Goal: Information Seeking & Learning: Find specific fact

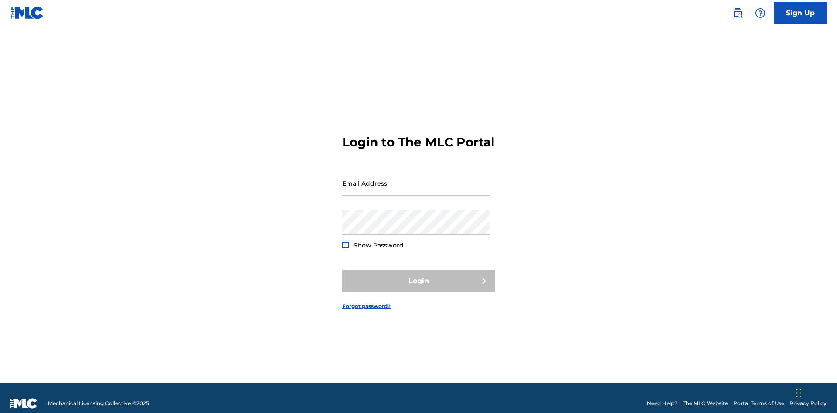
scroll to position [11, 0]
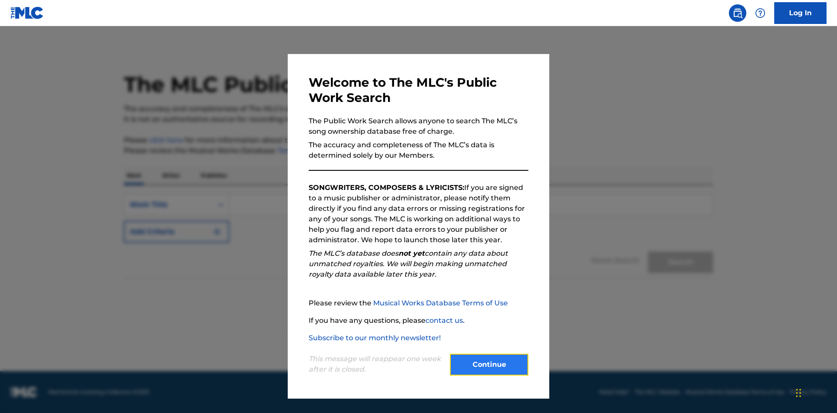
click at [489, 365] on button "Continue" at bounding box center [489, 365] width 78 height 22
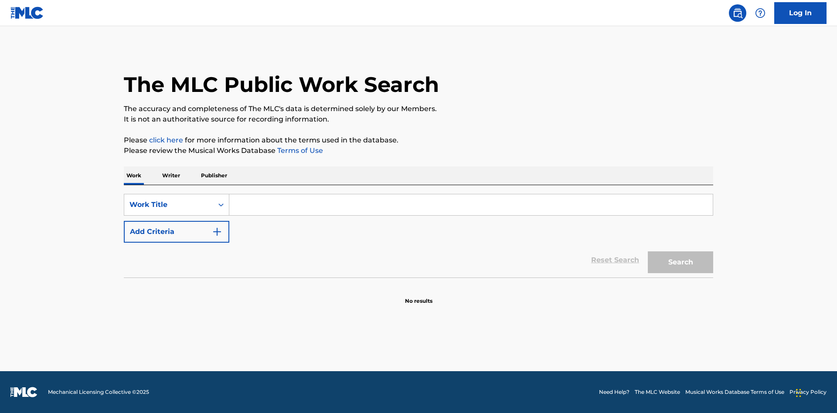
click at [471, 205] on input "Search Form" at bounding box center [471, 204] width 484 height 21
type input "MENEAME"
click at [681, 263] on button "Search" at bounding box center [680, 263] width 65 height 22
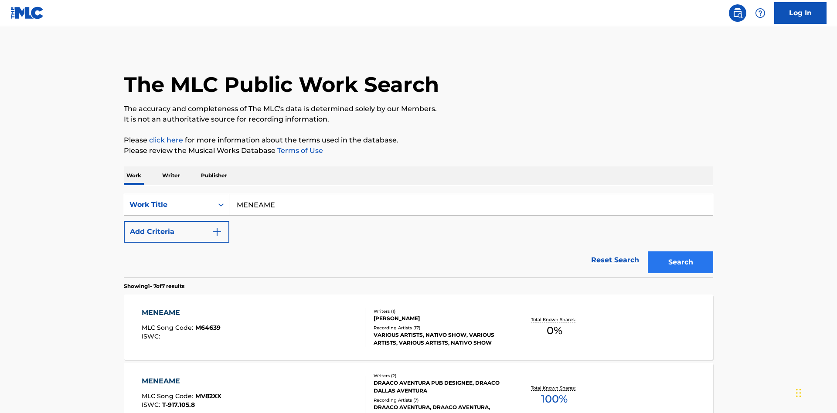
scroll to position [445, 0]
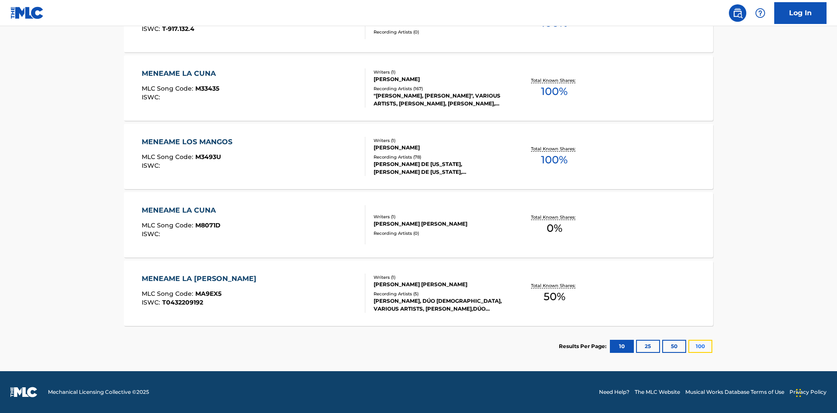
click at [689, 347] on button "100" at bounding box center [701, 346] width 24 height 13
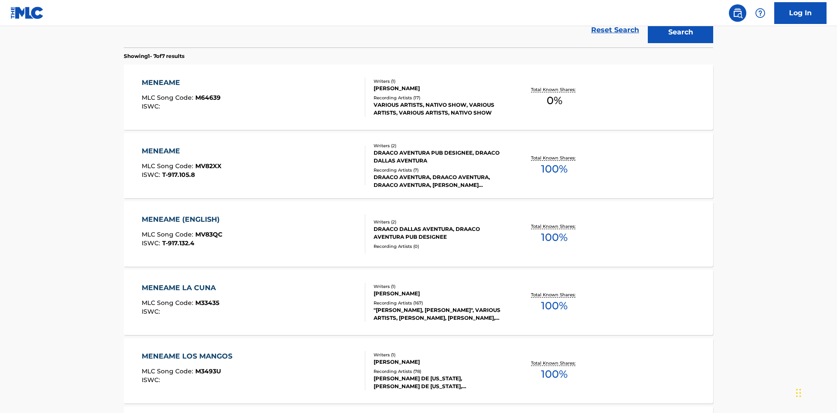
scroll to position [324, 0]
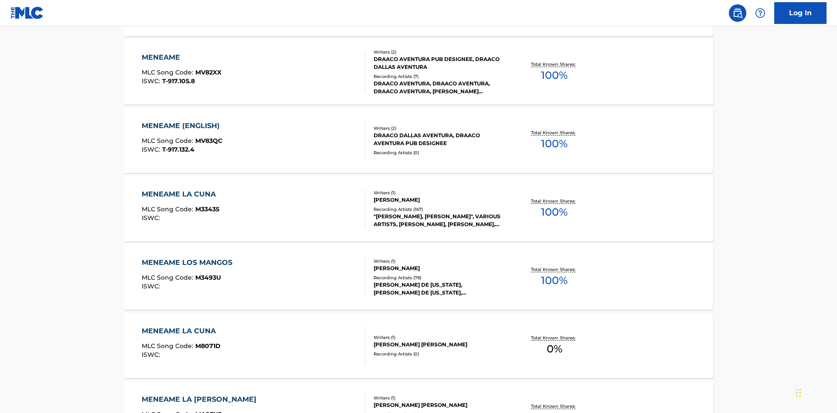
click at [181, 58] on div "MENEAME" at bounding box center [182, 57] width 80 height 10
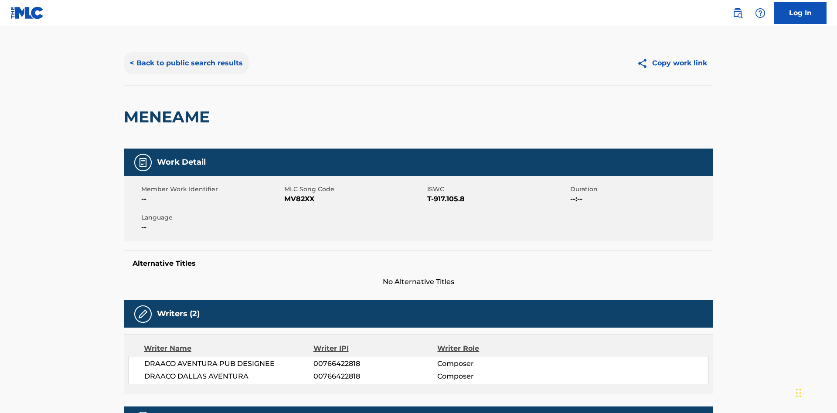
click at [185, 63] on button "< Back to public search results" at bounding box center [186, 63] width 125 height 22
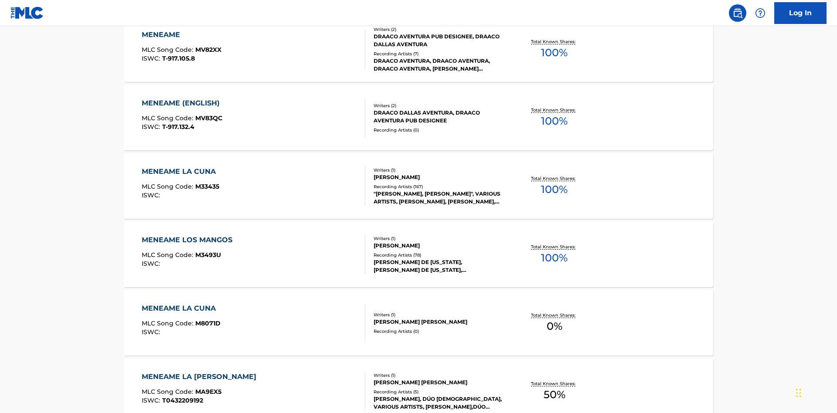
scroll to position [144, 0]
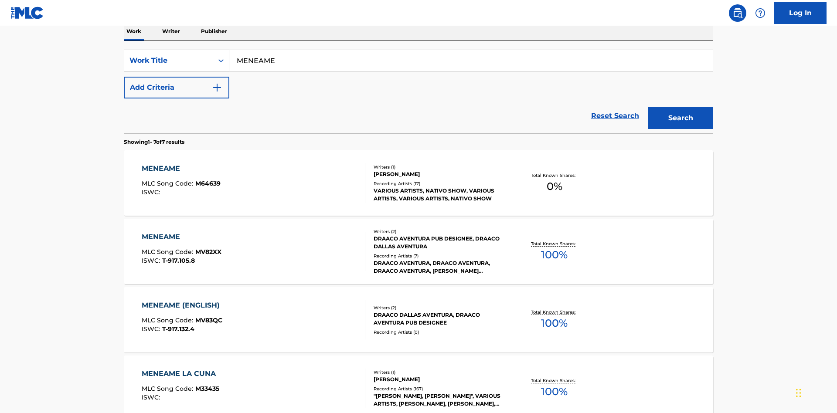
click at [169, 61] on div "Work Title" at bounding box center [169, 60] width 78 height 10
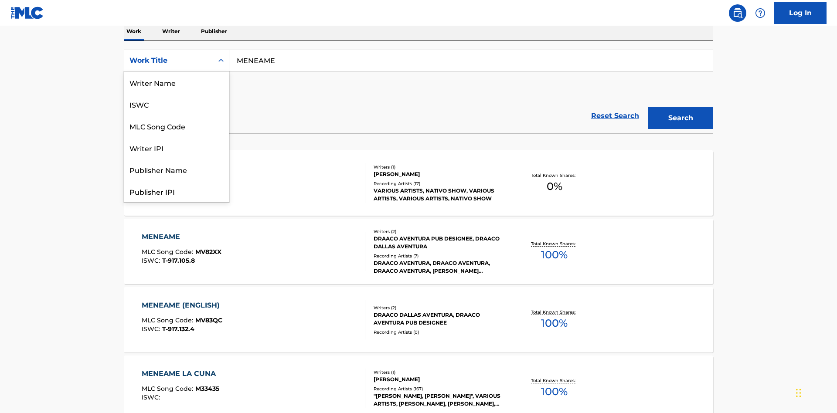
scroll to position [44, 0]
click at [177, 72] on div "ISWC" at bounding box center [176, 61] width 105 height 22
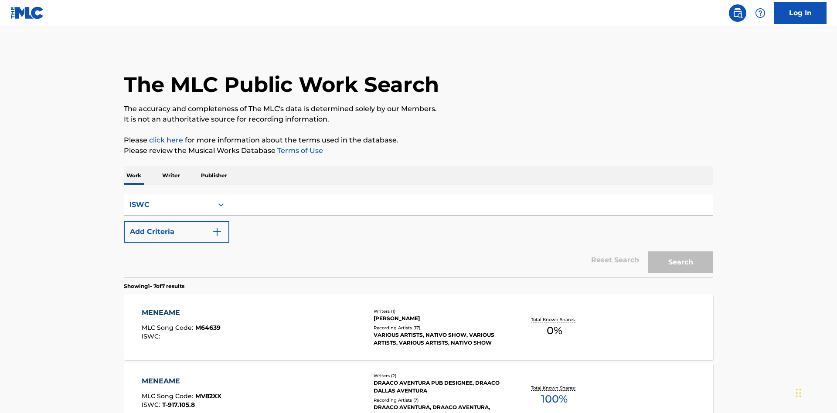
click at [471, 194] on input "Search Form" at bounding box center [471, 204] width 484 height 21
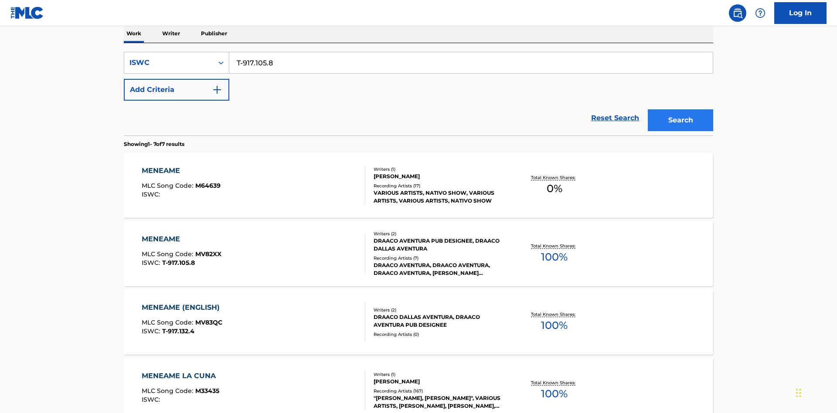
type input "T-917.105.8"
click at [681, 109] on button "Search" at bounding box center [680, 120] width 65 height 22
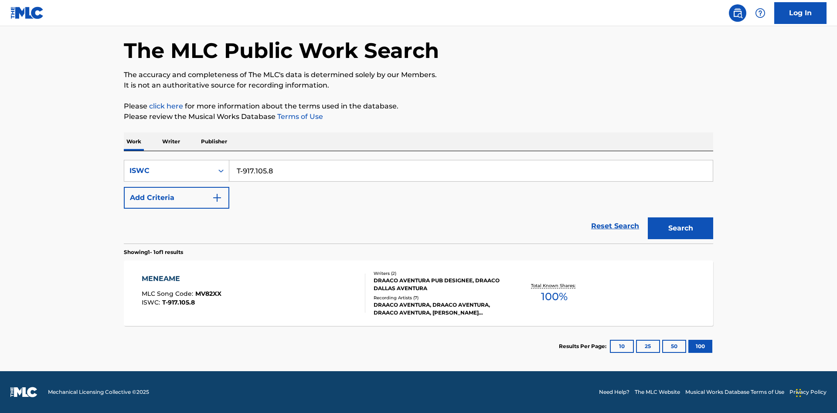
click at [181, 279] on div "MENEAME" at bounding box center [182, 279] width 80 height 10
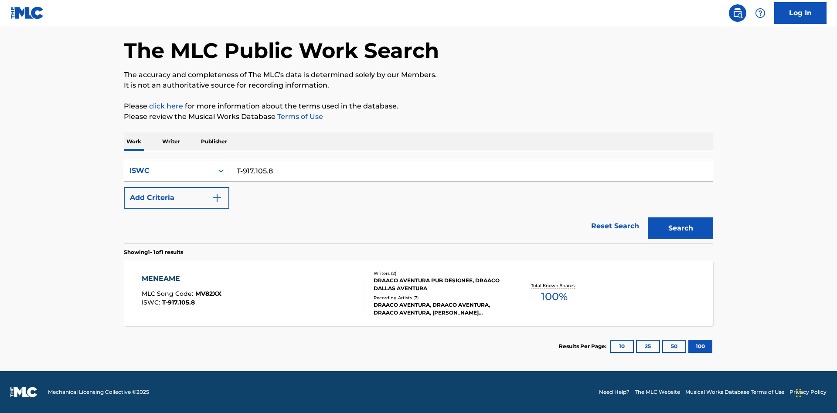
click at [169, 171] on div "ISWC" at bounding box center [169, 171] width 78 height 10
click at [471, 171] on input "Search Form" at bounding box center [471, 170] width 484 height 21
type input "MV82XX"
click at [681, 228] on button "Search" at bounding box center [680, 229] width 65 height 22
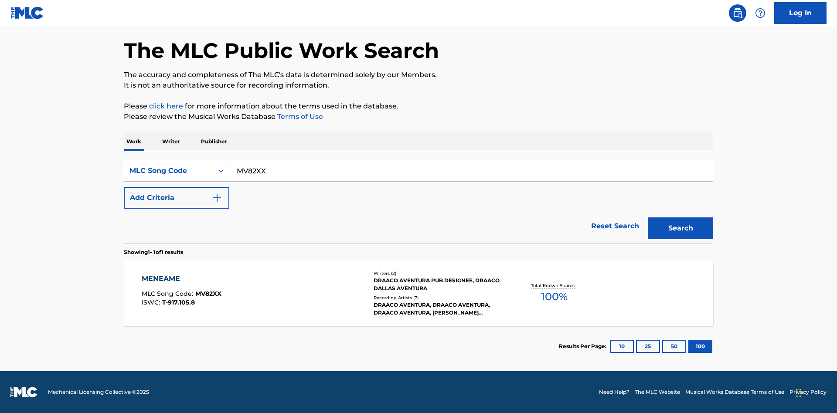
click at [181, 279] on div "MENEAME" at bounding box center [182, 279] width 80 height 10
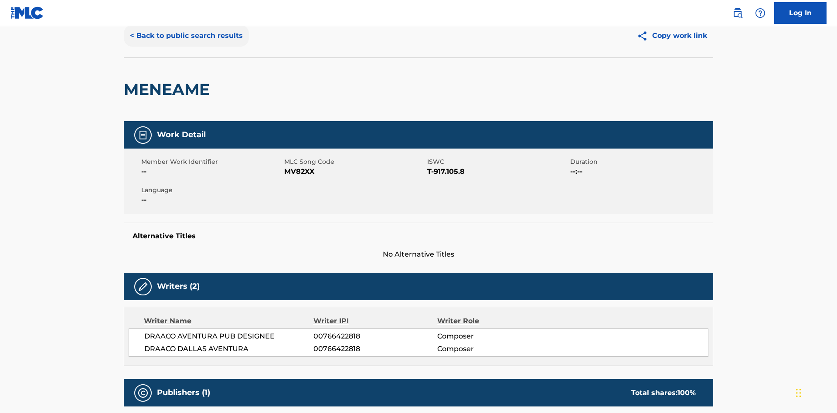
click at [185, 47] on button "< Back to public search results" at bounding box center [186, 36] width 125 height 22
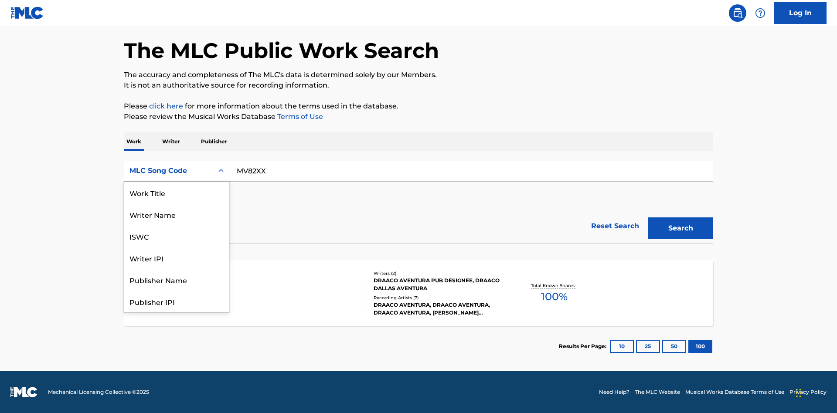
click at [177, 225] on div "Writer Name" at bounding box center [176, 215] width 105 height 22
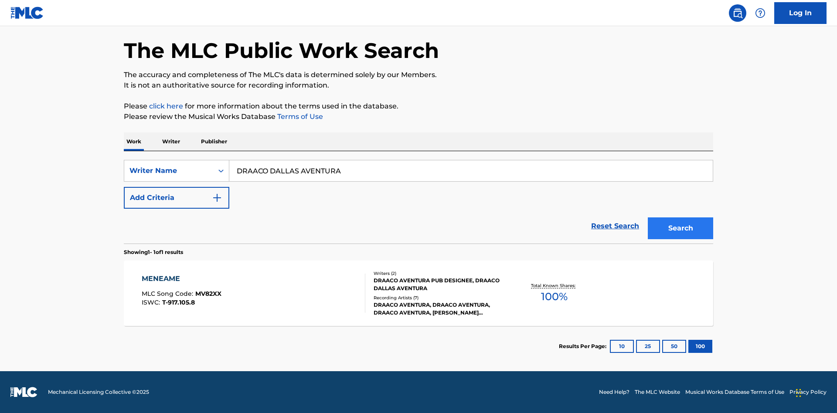
type input "DRAACO DALLAS AVENTURA"
click at [681, 228] on button "Search" at bounding box center [680, 229] width 65 height 22
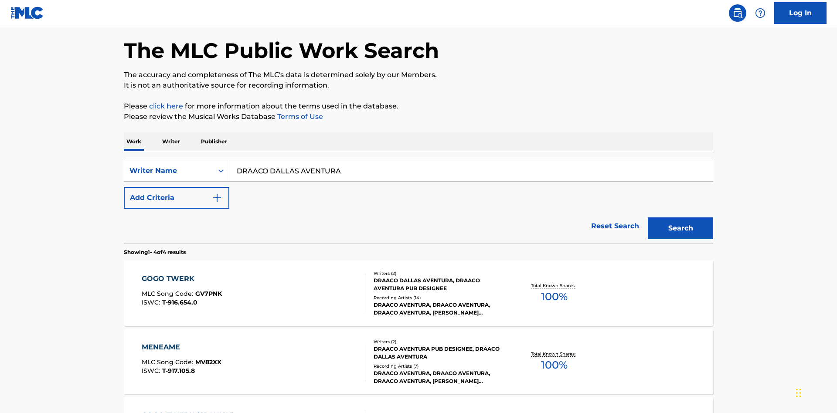
click at [181, 342] on div "MENEAME" at bounding box center [182, 347] width 80 height 10
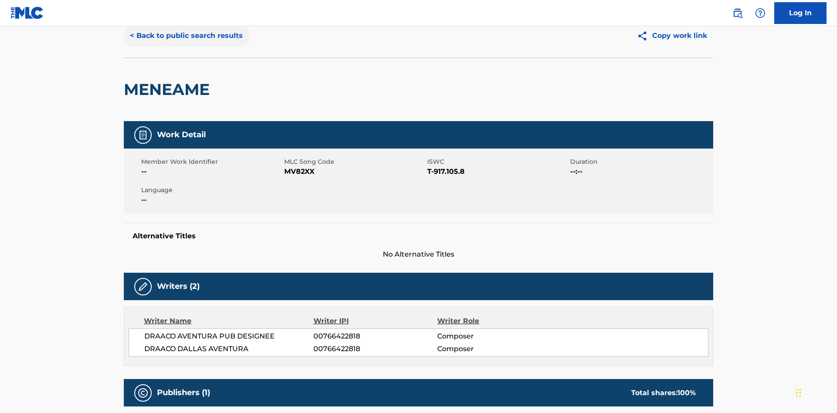
click at [185, 47] on button "< Back to public search results" at bounding box center [186, 36] width 125 height 22
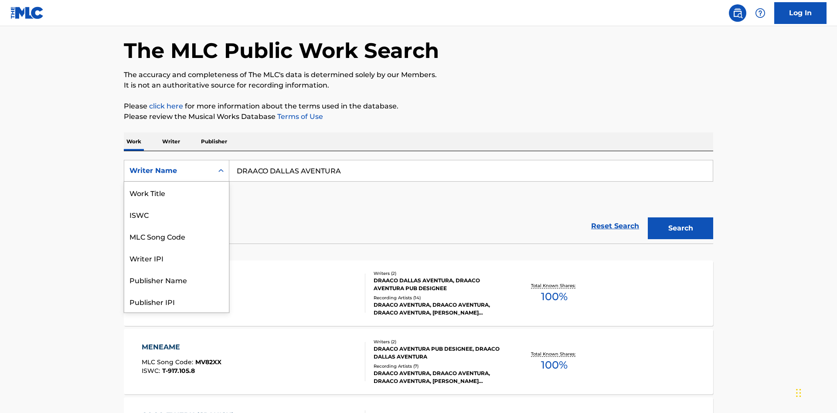
click at [177, 247] on div "Writer IPI" at bounding box center [176, 258] width 105 height 22
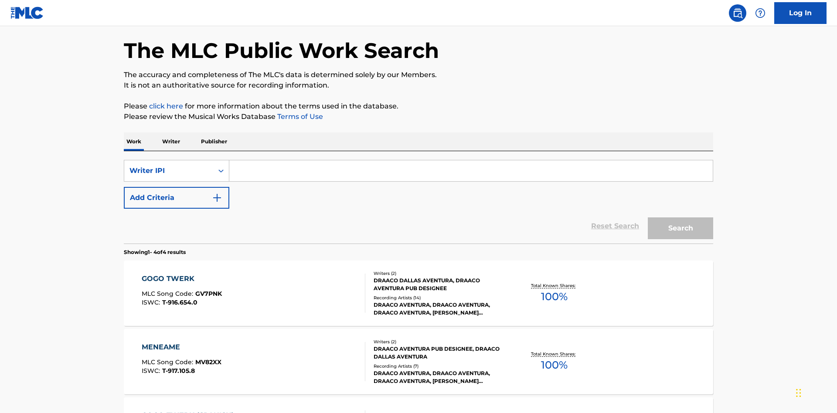
click at [471, 160] on input "Search Form" at bounding box center [471, 170] width 484 height 21
type input "00766422818"
click at [681, 218] on button "Search" at bounding box center [680, 229] width 65 height 22
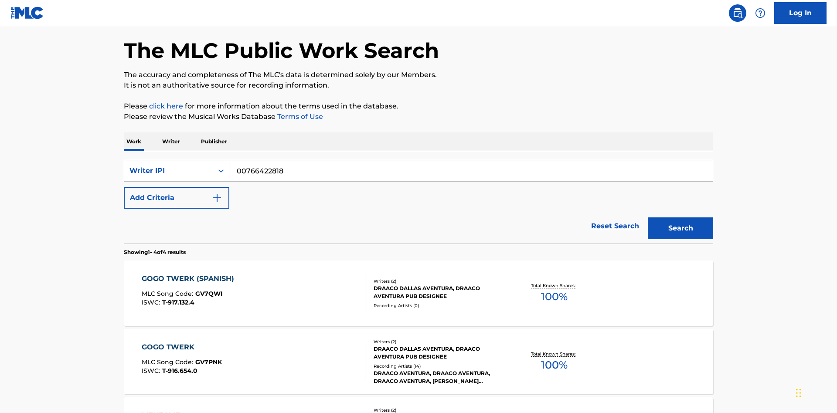
click at [181, 411] on div "MENEAME" at bounding box center [182, 416] width 80 height 10
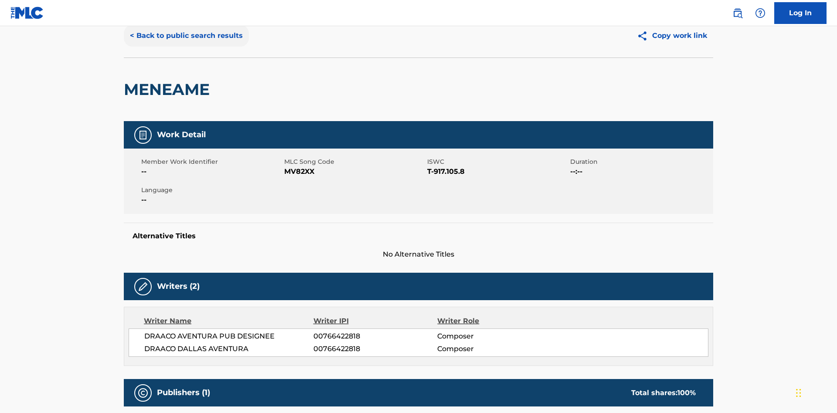
click at [185, 47] on button "< Back to public search results" at bounding box center [186, 36] width 125 height 22
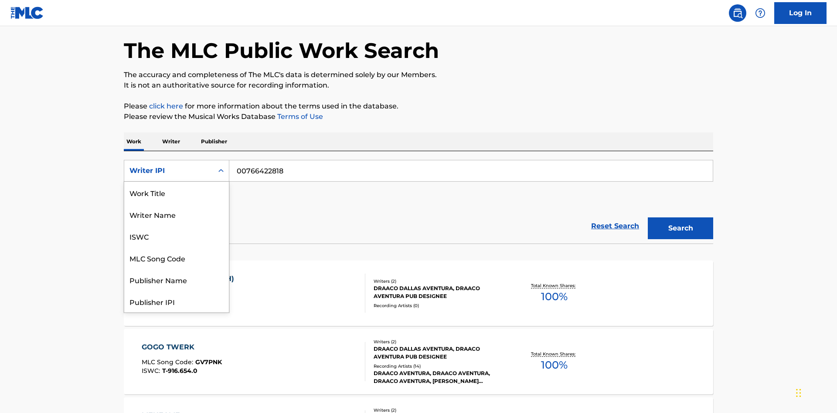
click at [177, 269] on div "Publisher Name" at bounding box center [176, 280] width 105 height 22
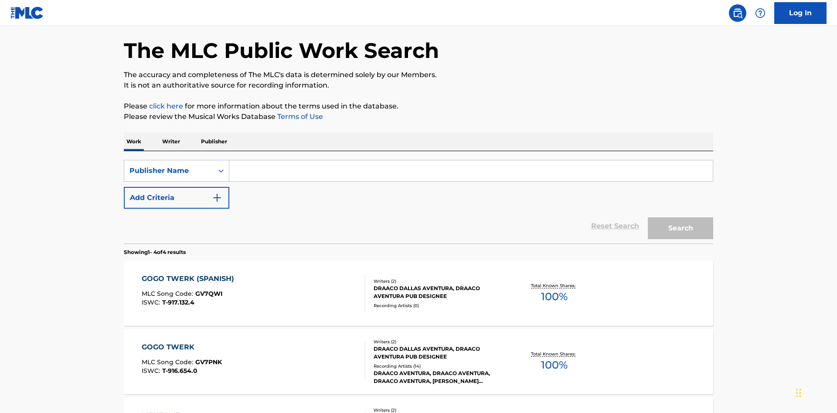
click at [471, 160] on input "Search Form" at bounding box center [471, 170] width 484 height 21
type input "DRAACO AVENTURA PUB DESIGNEE"
click at [681, 218] on button "Search" at bounding box center [680, 229] width 65 height 22
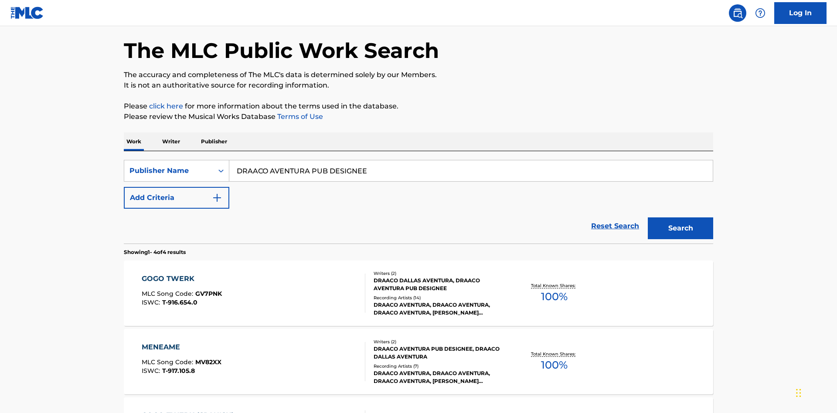
click at [181, 342] on div "MENEAME" at bounding box center [182, 347] width 80 height 10
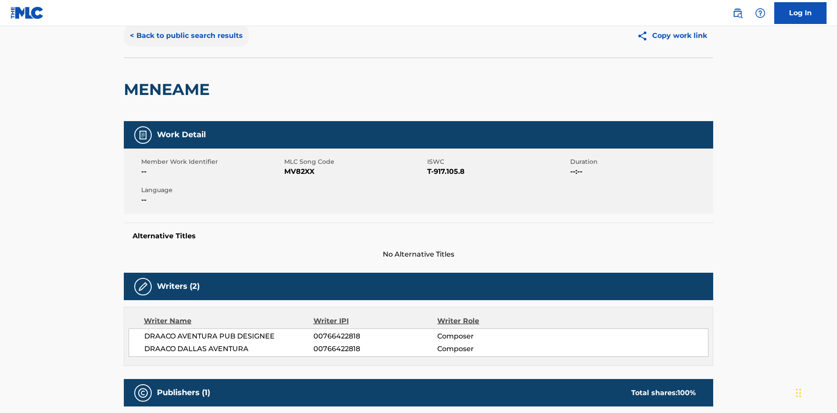
click at [185, 47] on button "< Back to public search results" at bounding box center [186, 36] width 125 height 22
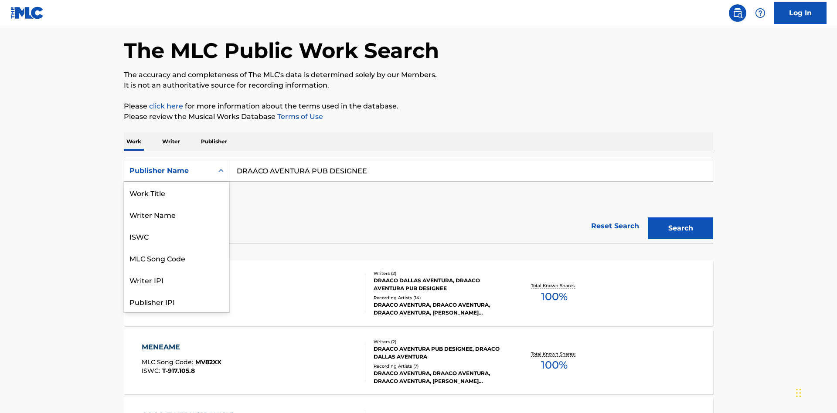
click at [177, 291] on div "Publisher IPI" at bounding box center [176, 302] width 105 height 22
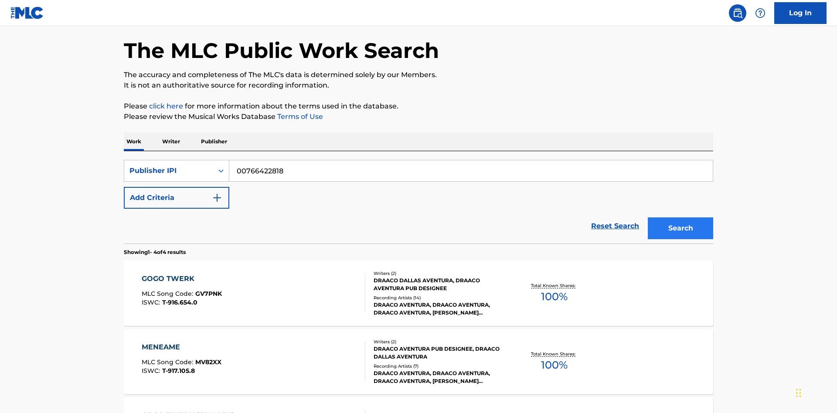
type input "00766422818"
click at [681, 218] on button "Search" at bounding box center [680, 229] width 65 height 22
